Goal: Task Accomplishment & Management: Complete application form

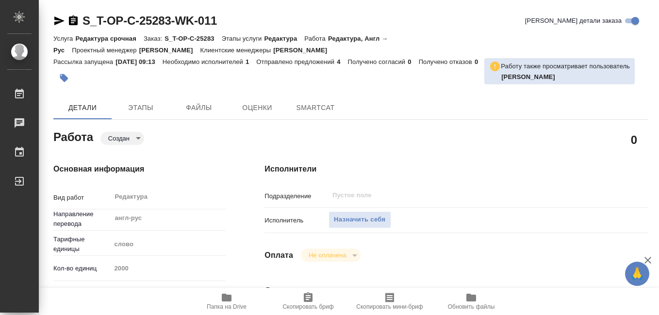
type textarea "x"
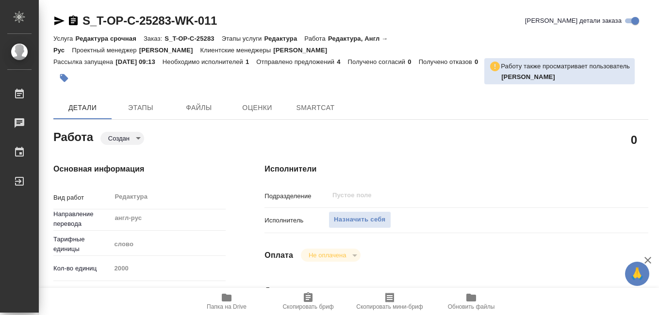
type textarea "x"
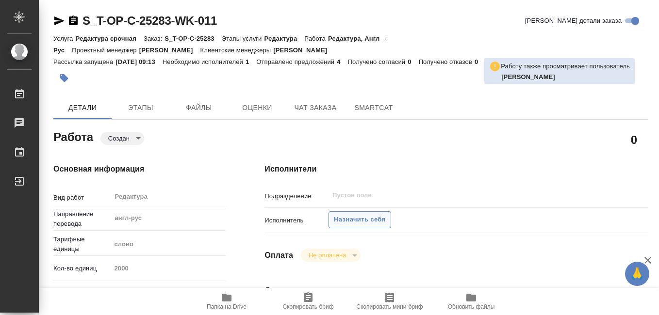
click at [350, 220] on span "Назначить себя" at bounding box center [359, 219] width 51 height 11
type textarea "x"
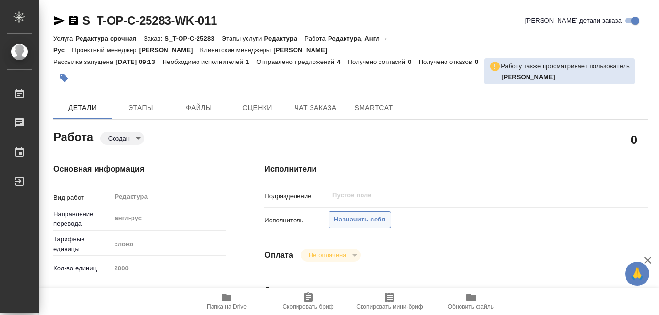
type textarea "x"
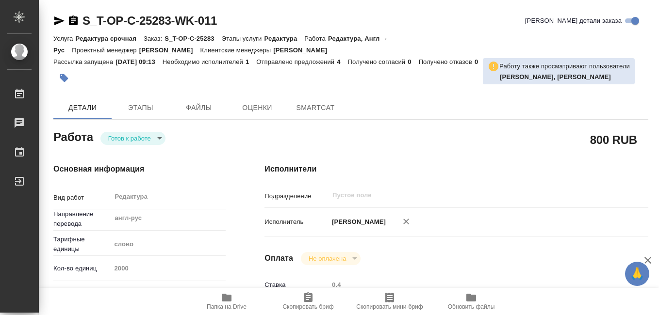
type textarea "x"
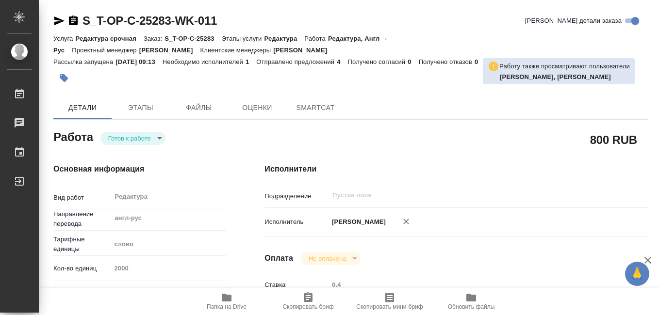
type textarea "x"
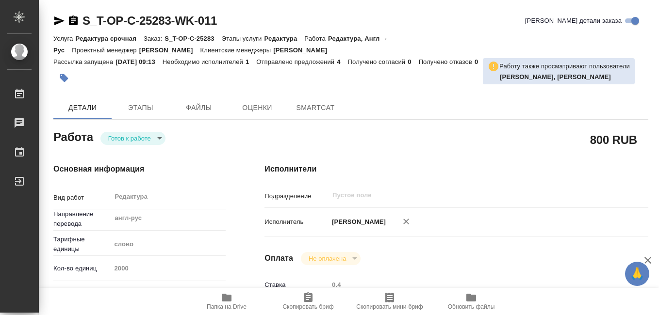
type textarea "x"
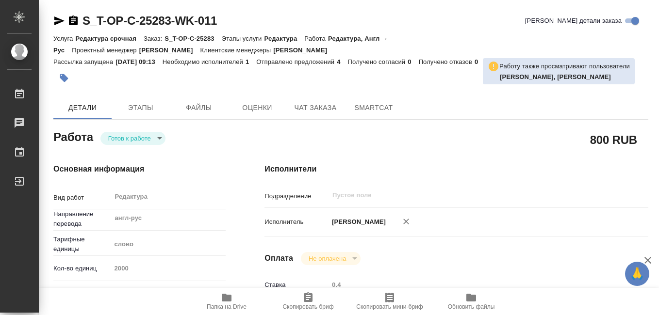
type textarea "x"
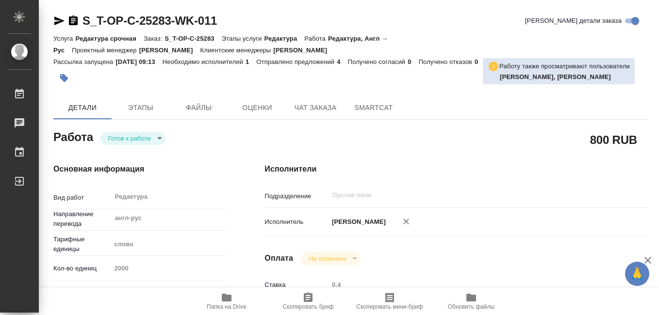
type textarea "x"
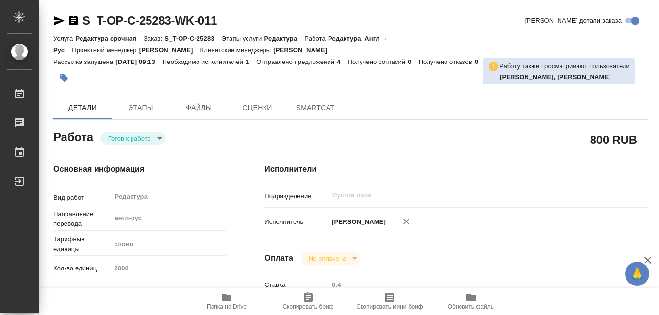
type textarea "x"
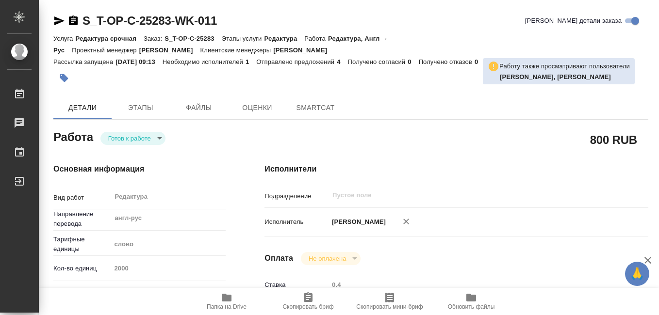
type textarea "x"
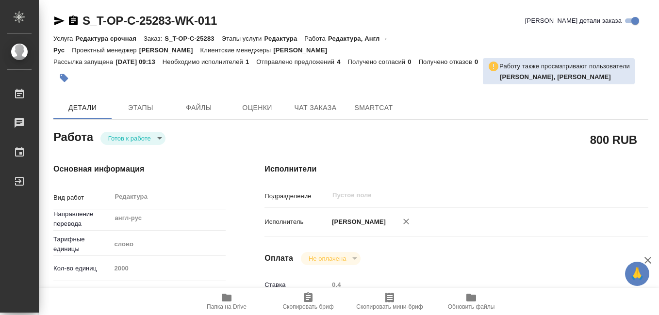
type textarea "x"
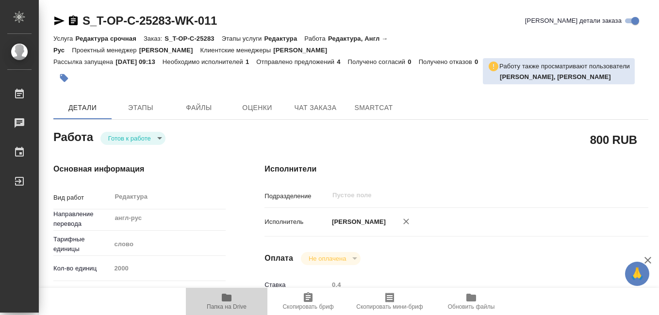
click at [225, 302] on icon "button" at bounding box center [227, 298] width 12 height 12
type textarea "x"
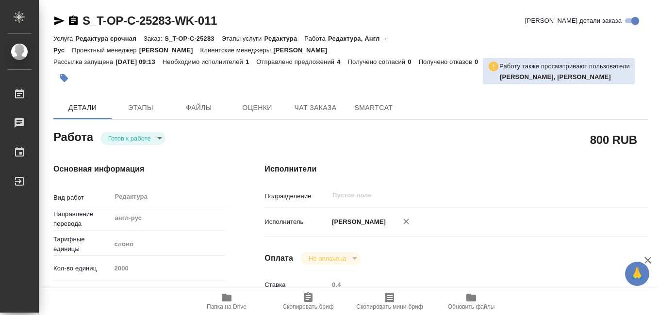
type textarea "x"
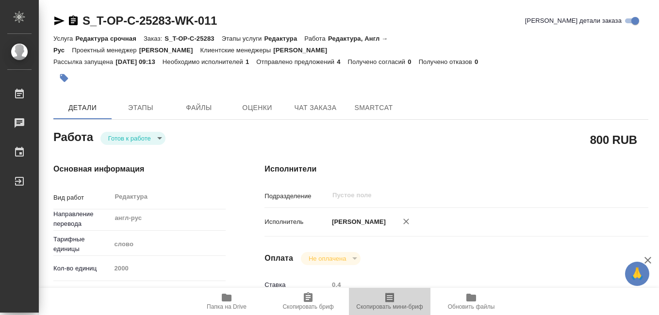
click at [392, 298] on icon "button" at bounding box center [389, 298] width 9 height 10
